Goal: Information Seeking & Learning: Learn about a topic

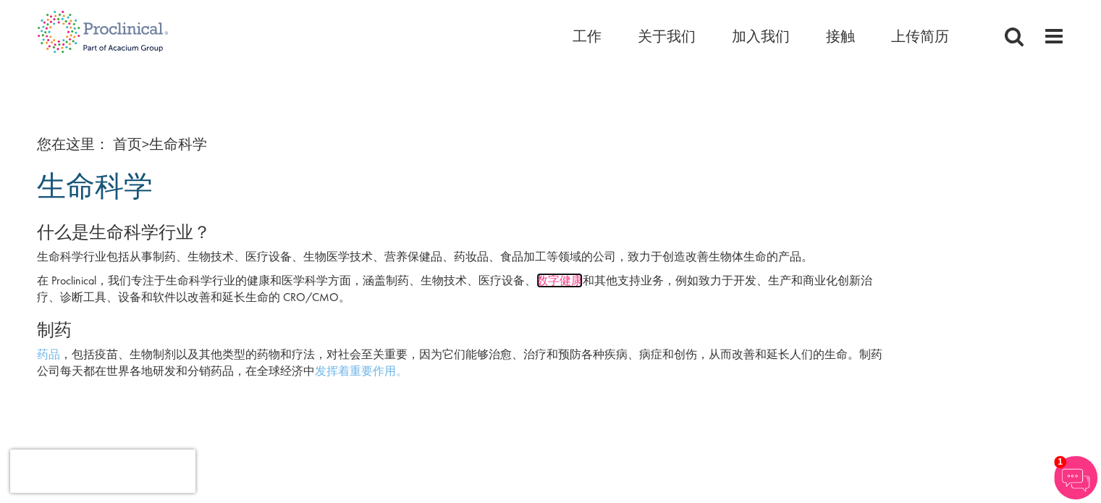
click at [581, 272] on div "什么是生命科学行业？ 生命科学行业包括从事制药、生物技术、医疗设备、生物医学技术、营养保健品、药妆品、食品加工等领域的公司，致力于创造改善生物体生命的产品。 …" at bounding box center [463, 301] width 853 height 157
click at [576, 342] on div "什么是生命科学行业？ 生命科学行业包括从事制药、生物技术、医疗设备、生物医学技术、营养保健品、药妆品、食品加工等领域的公司，致力于创造改善生物体生命的产品。 …" at bounding box center [463, 301] width 853 height 157
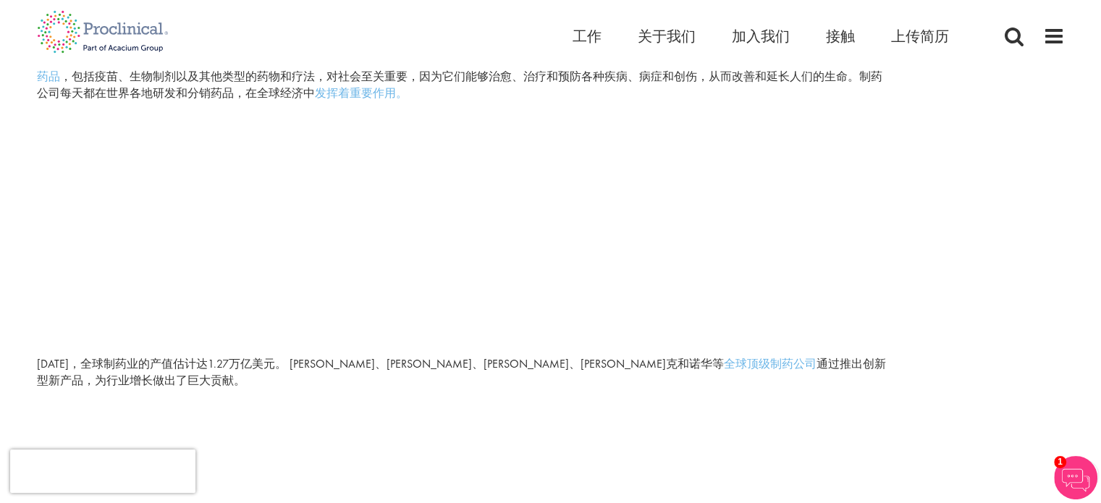
scroll to position [290, 0]
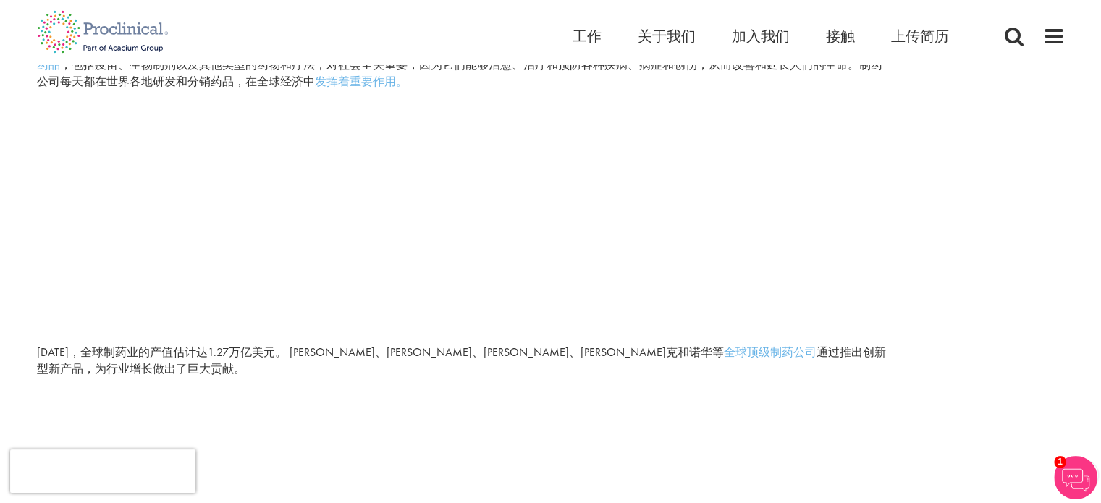
click at [617, 261] on p at bounding box center [551, 214] width 1028 height 233
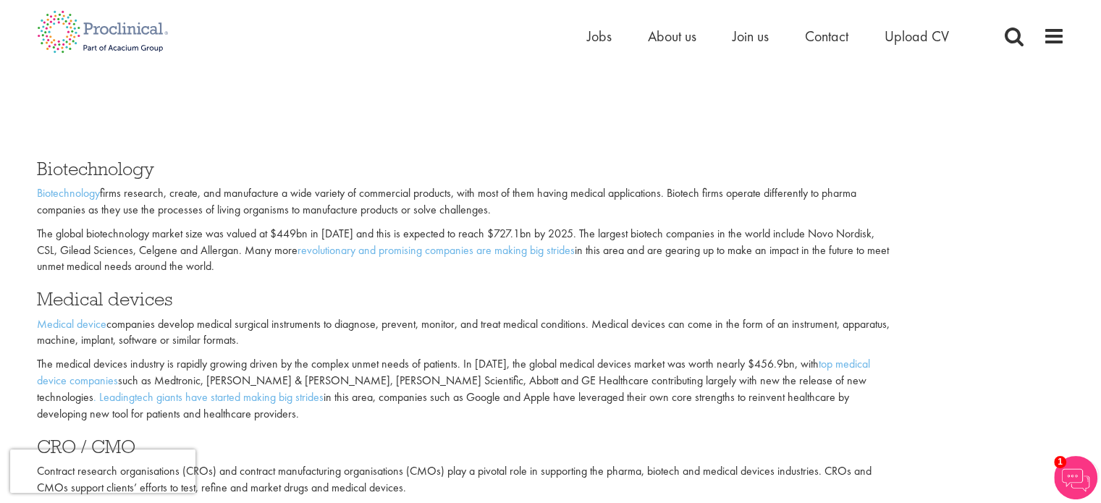
scroll to position [846, 0]
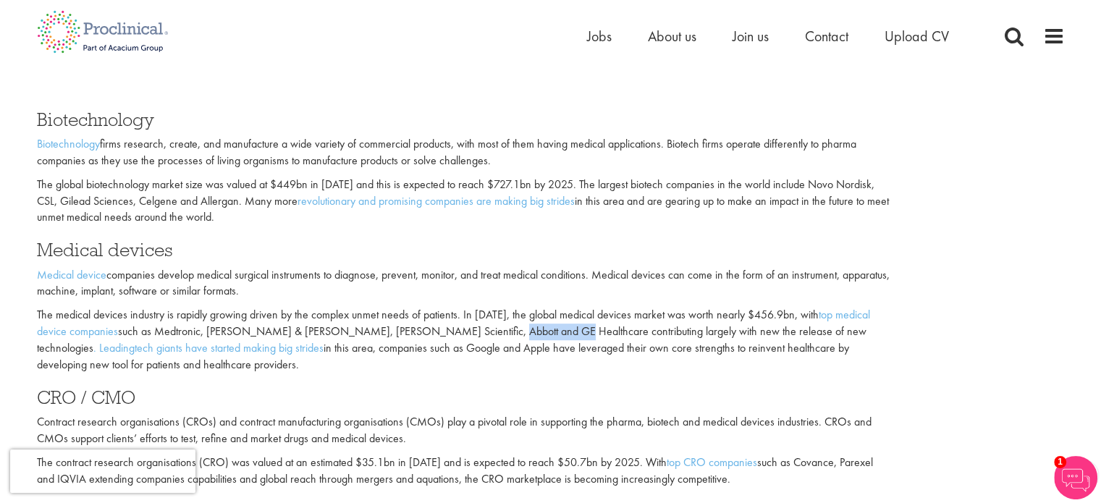
drag, startPoint x: 463, startPoint y: 332, endPoint x: 527, endPoint y: 334, distance: 63.7
click at [527, 334] on p "The medical devices industry is rapidly growing driven by the complex unmet nee…" at bounding box center [463, 340] width 853 height 66
copy p "GE Healthcare"
drag, startPoint x: 301, startPoint y: 332, endPoint x: 401, endPoint y: 332, distance: 100.7
click at [401, 332] on p "The medical devices industry is rapidly growing driven by the complex unmet nee…" at bounding box center [463, 340] width 853 height 66
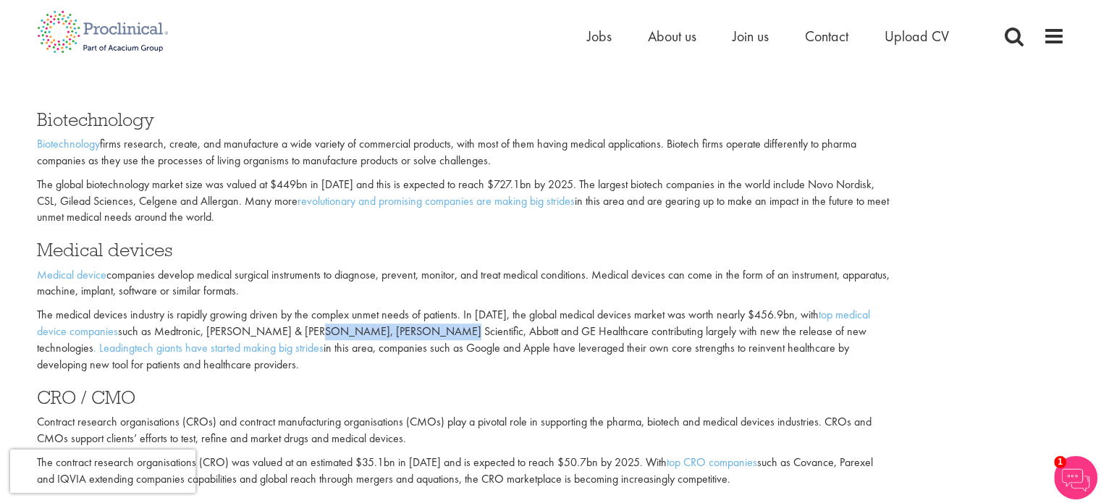
copy p "Thermo Fisher Scientific"
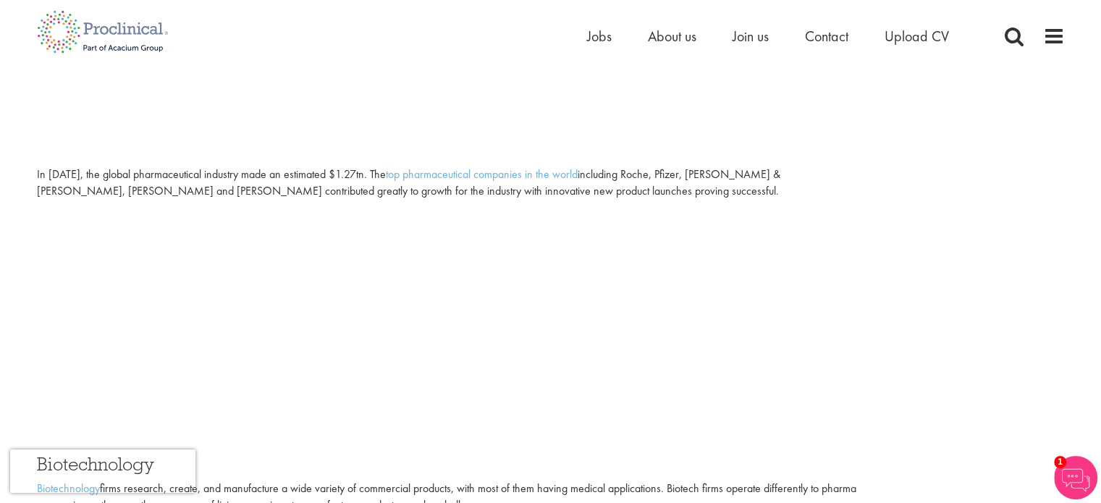
scroll to position [411, 0]
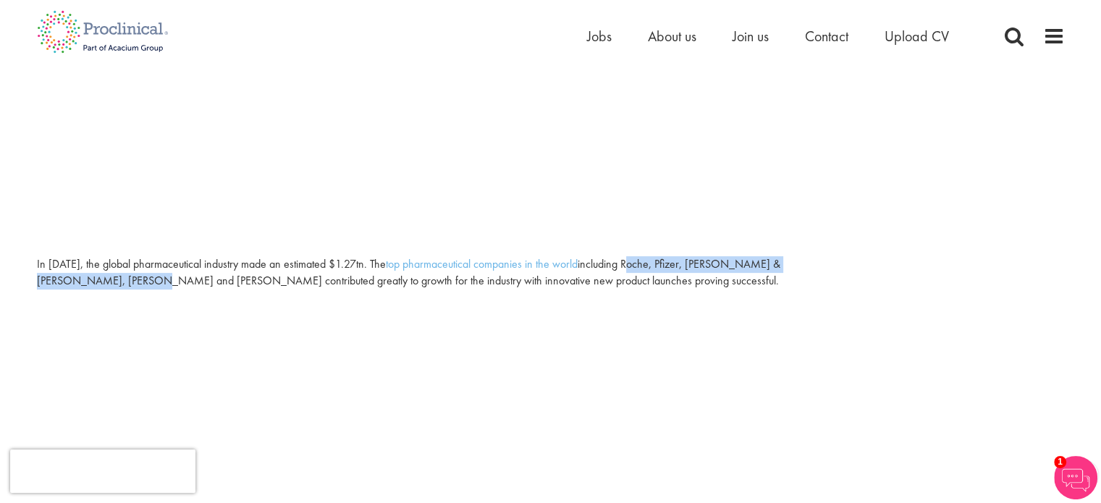
drag, startPoint x: 623, startPoint y: 269, endPoint x: 883, endPoint y: 271, distance: 260.0
click at [883, 271] on div "In [DATE], the global pharmaceutical industry made an estimated $1.27tn. The to…" at bounding box center [463, 272] width 853 height 33
copy div "Roche, Pfizer, [PERSON_NAME] & [PERSON_NAME], Merck and Novartis"
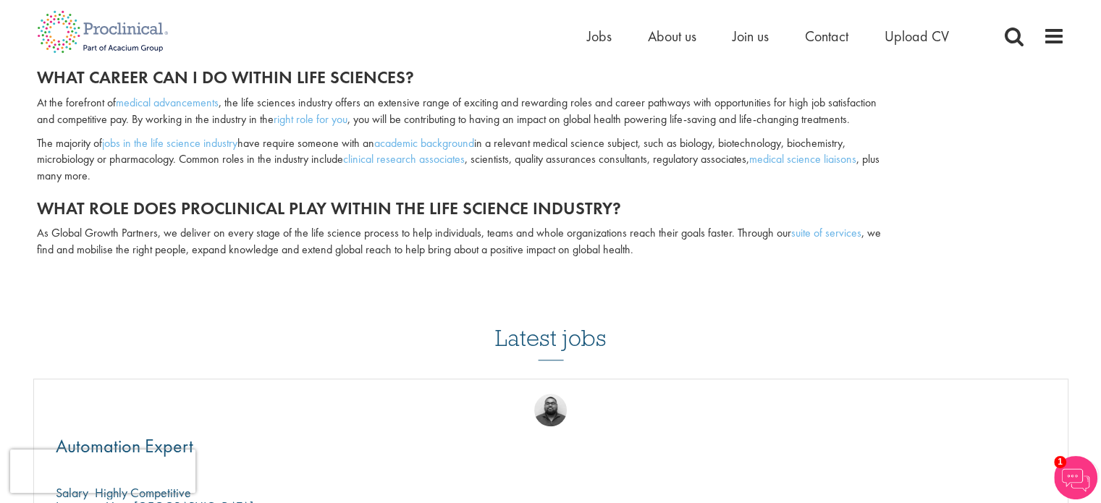
scroll to position [1353, 0]
